Goal: Task Accomplishment & Management: Manage account settings

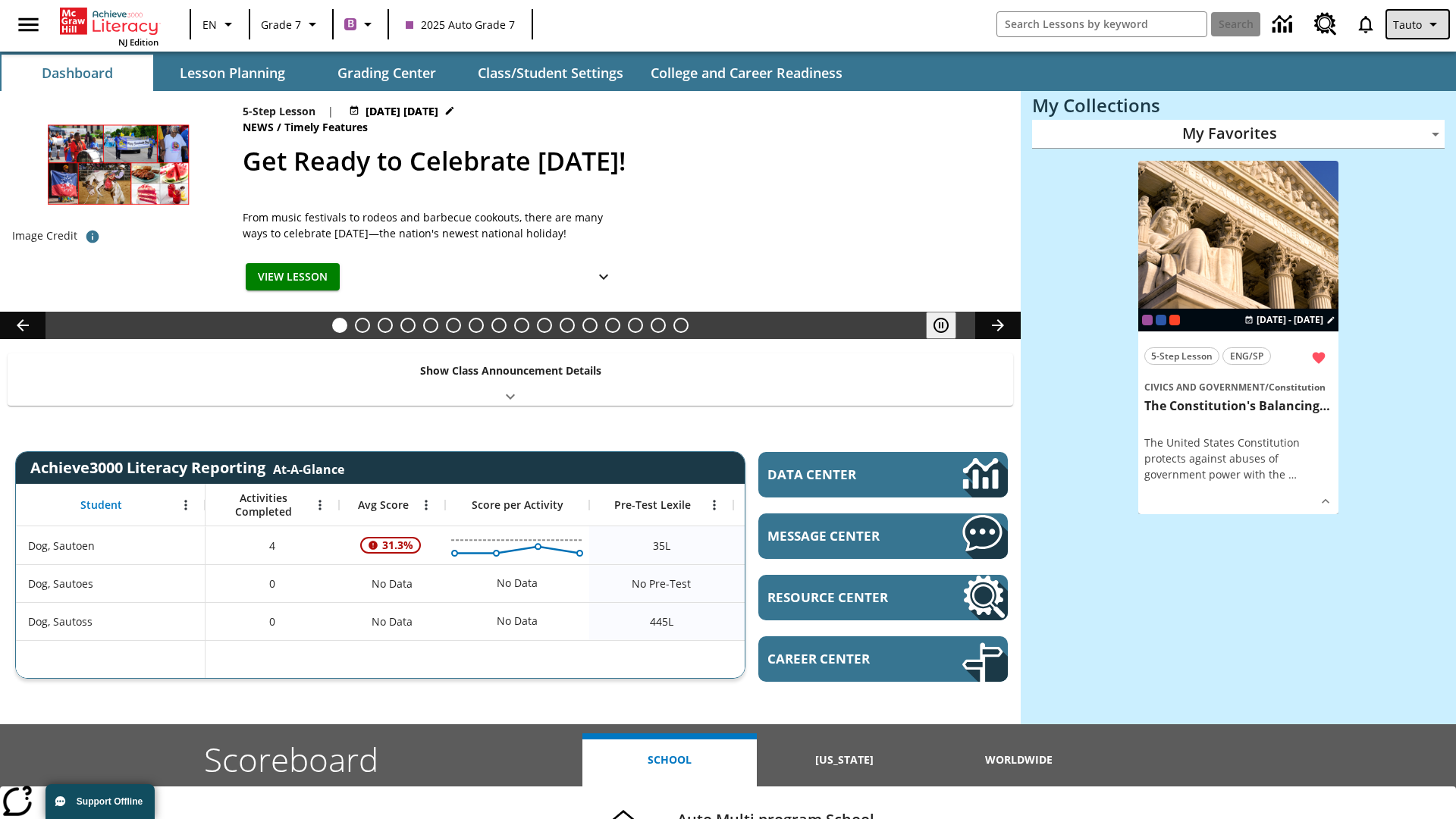
click at [1419, 25] on span "Tauto" at bounding box center [1408, 25] width 29 height 16
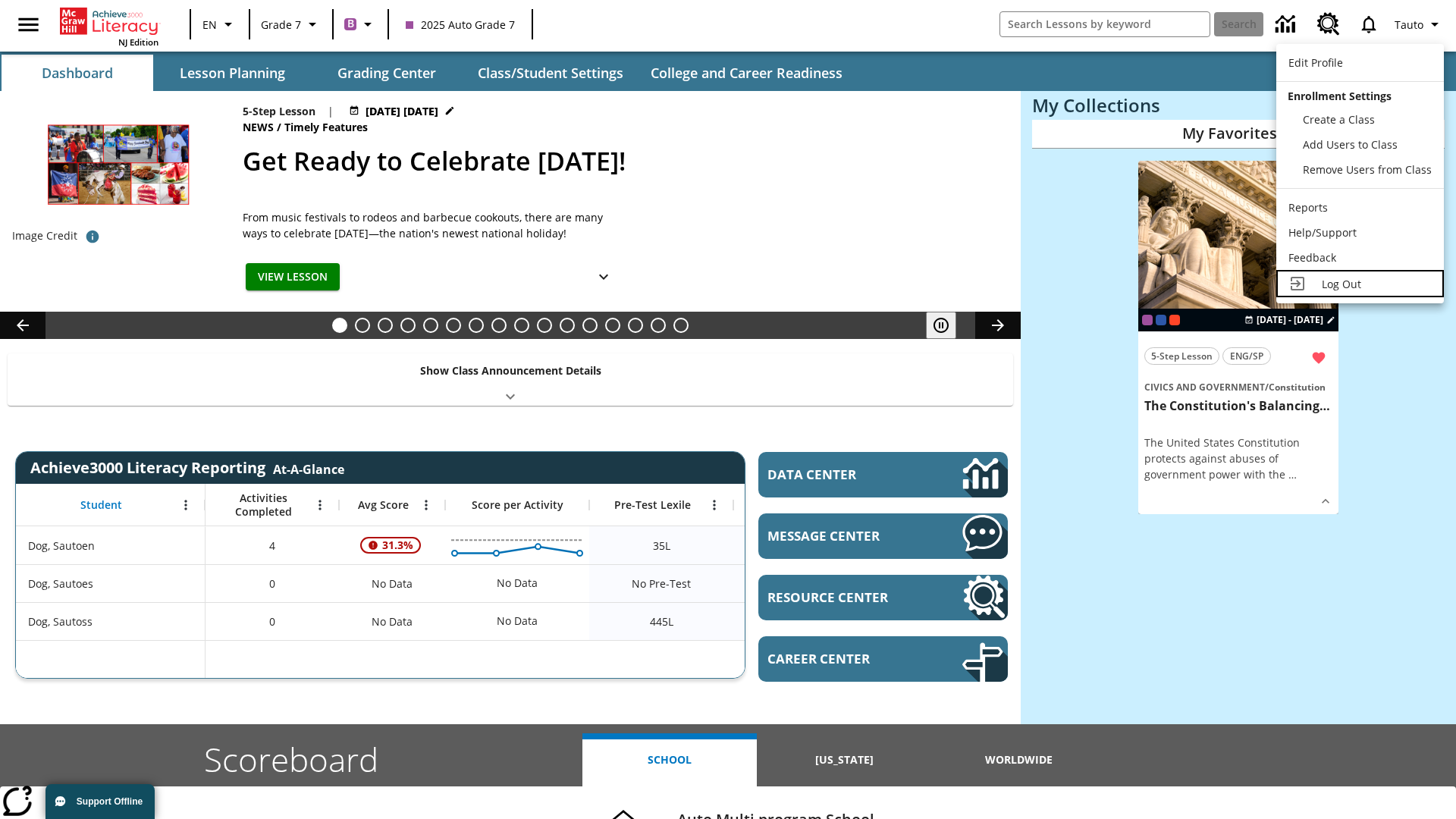
click at [1360, 284] on span "Log Out" at bounding box center [1342, 284] width 39 height 14
